Goal: Find specific page/section: Find specific page/section

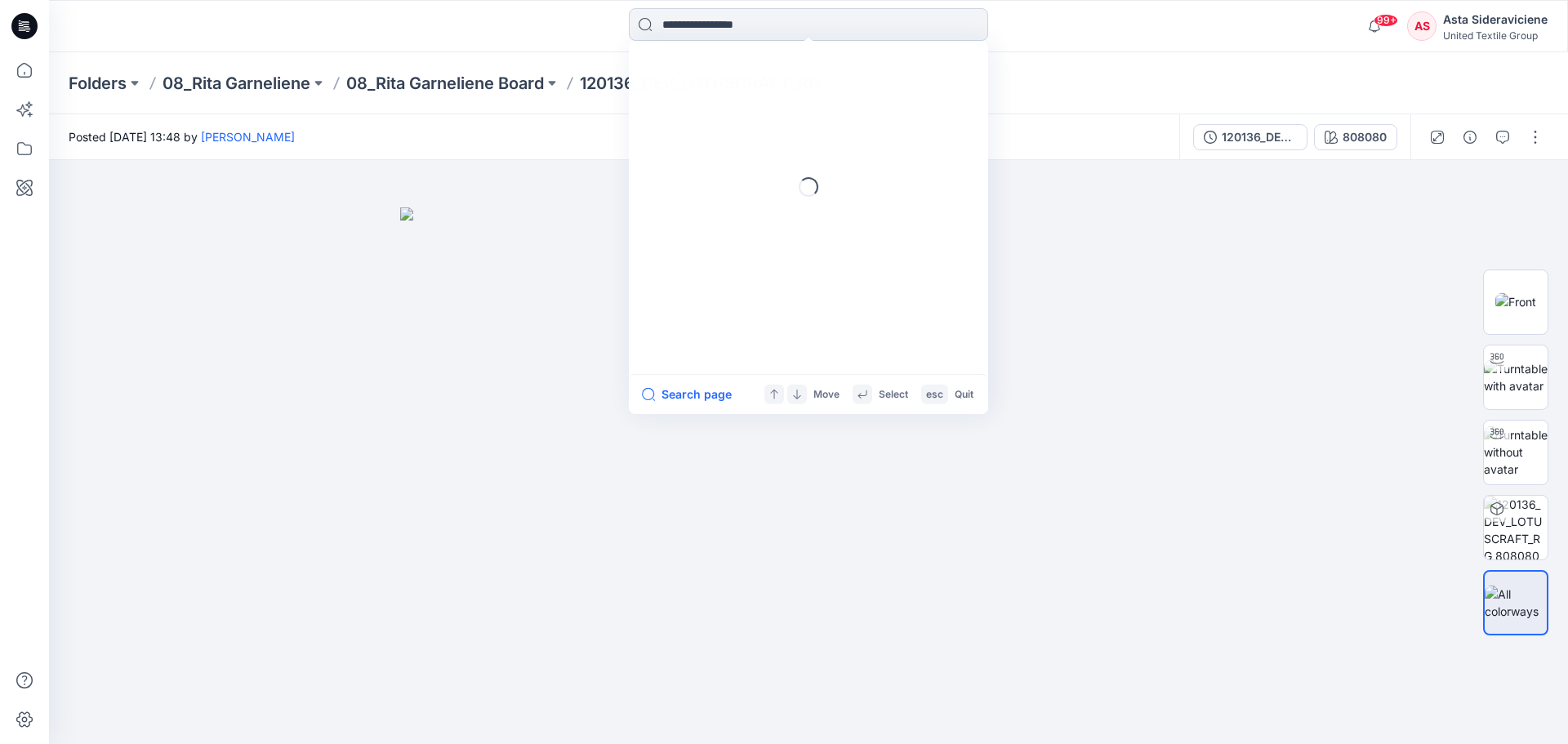
click at [668, 26] on input at bounding box center [808, 24] width 360 height 33
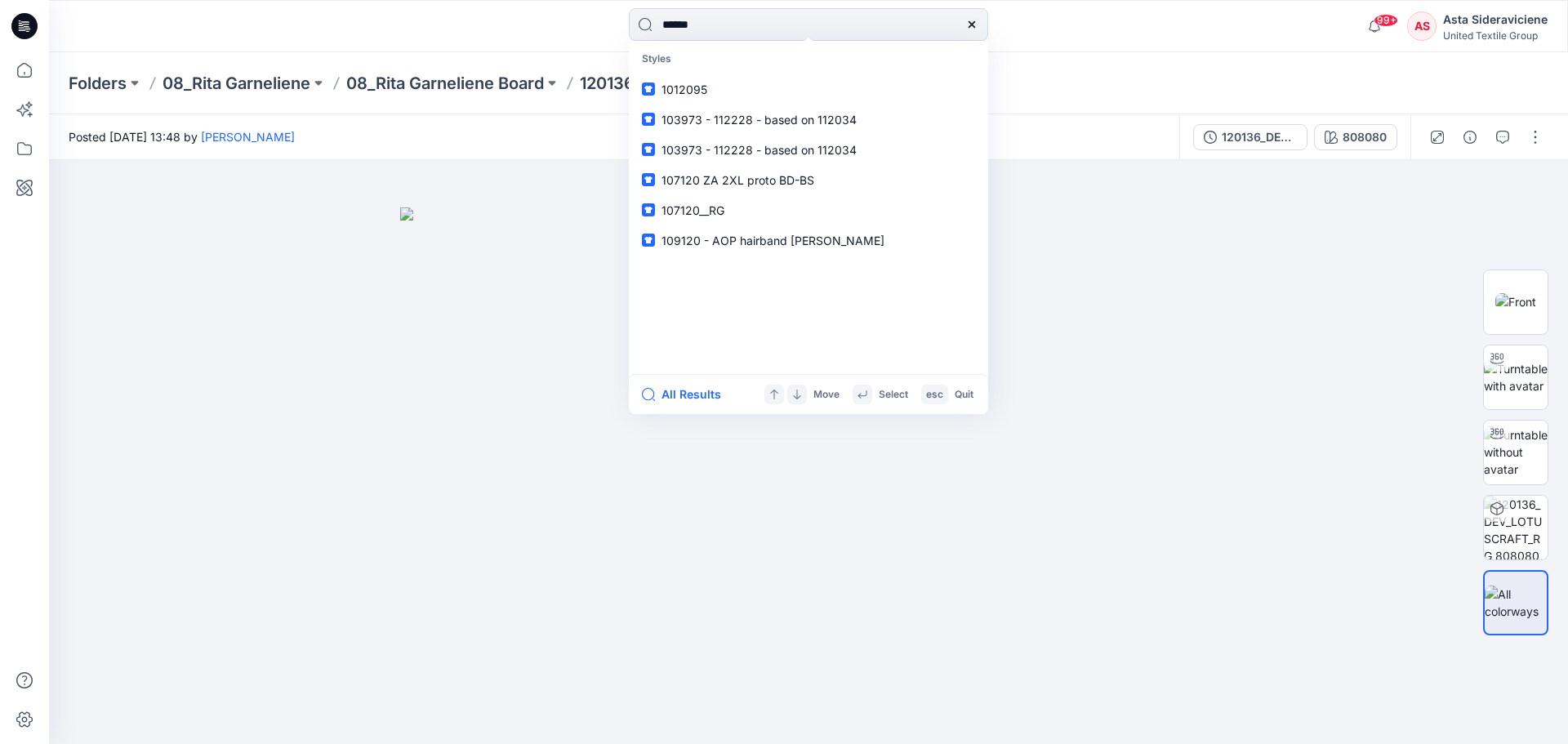
type input "******"
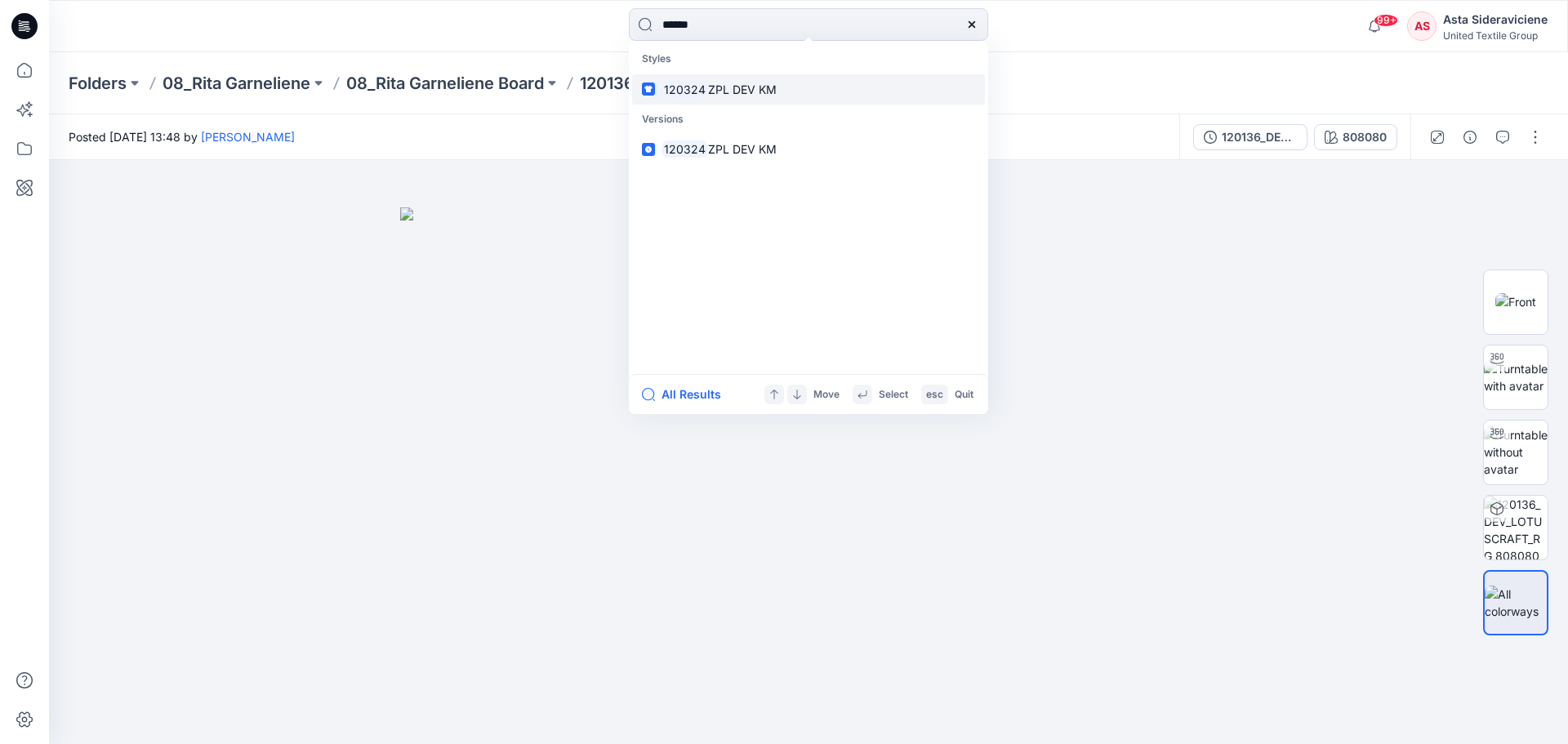
click at [686, 92] on mark "120324" at bounding box center [685, 89] width 47 height 18
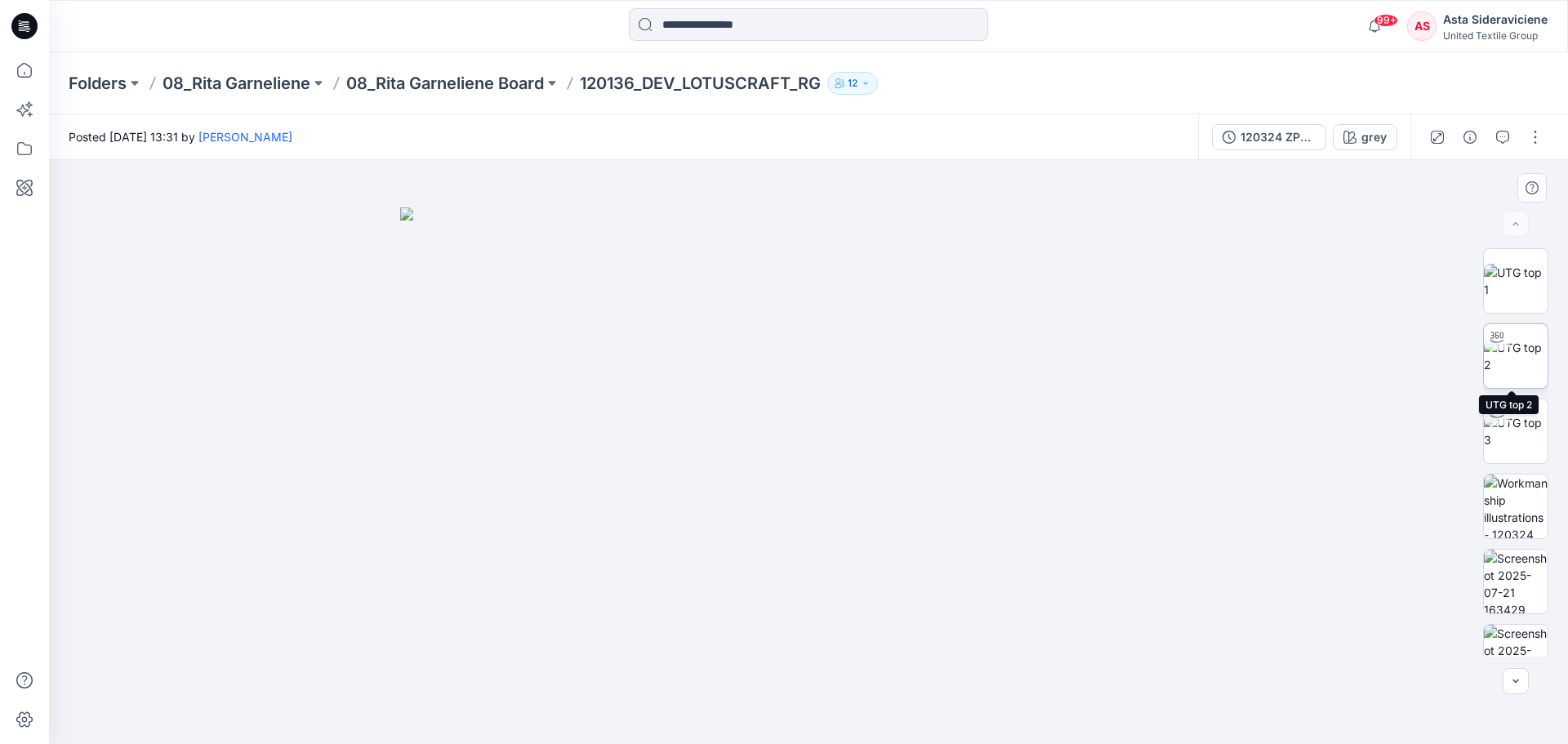
click at [1513, 361] on img at bounding box center [1517, 356] width 64 height 34
drag, startPoint x: 808, startPoint y: 723, endPoint x: 873, endPoint y: 670, distance: 83.9
click at [873, 670] on icon at bounding box center [811, 695] width 494 height 61
